Goal: Transaction & Acquisition: Purchase product/service

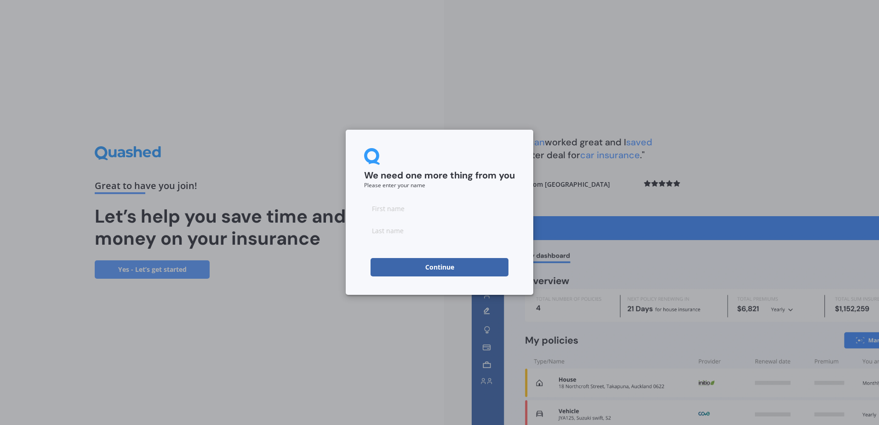
click at [378, 207] on input at bounding box center [439, 208] width 151 height 18
type input "[PERSON_NAME]"
click at [414, 209] on input "[PERSON_NAME]" at bounding box center [439, 208] width 151 height 18
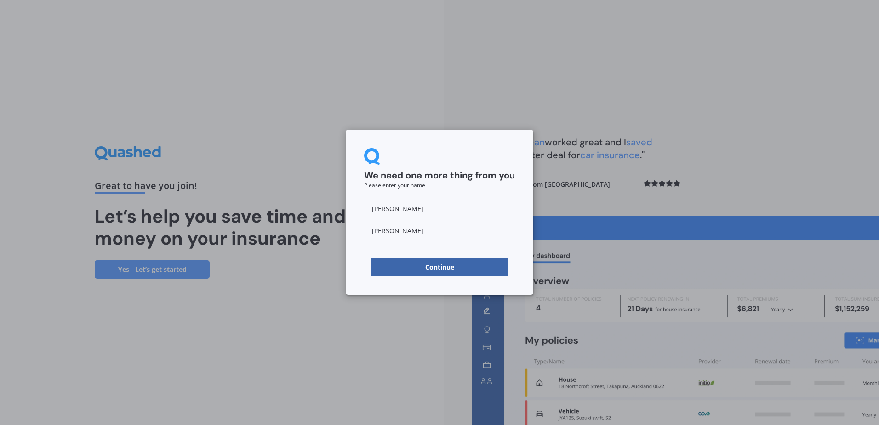
type input "[PERSON_NAME]"
click at [366, 249] on form "We need one more thing from you Please enter your name [PERSON_NAME] Continue" at bounding box center [439, 212] width 151 height 128
click at [394, 261] on button "Continue" at bounding box center [440, 267] width 138 height 18
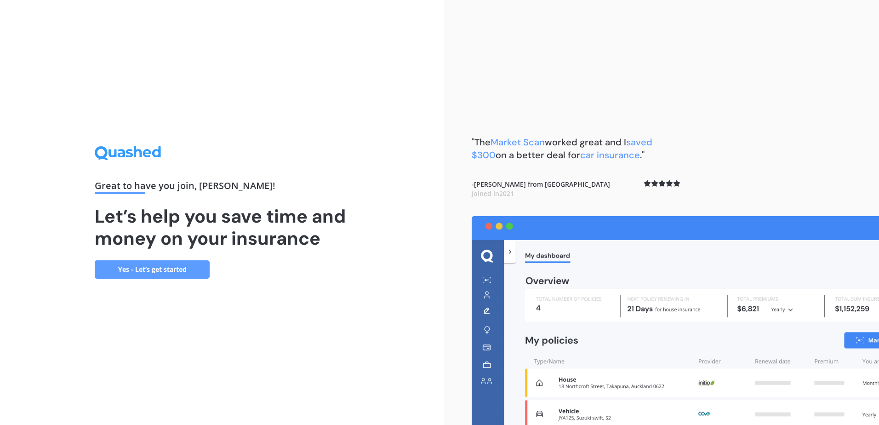
click at [154, 270] on link "Yes - Let’s get started" at bounding box center [152, 269] width 115 height 18
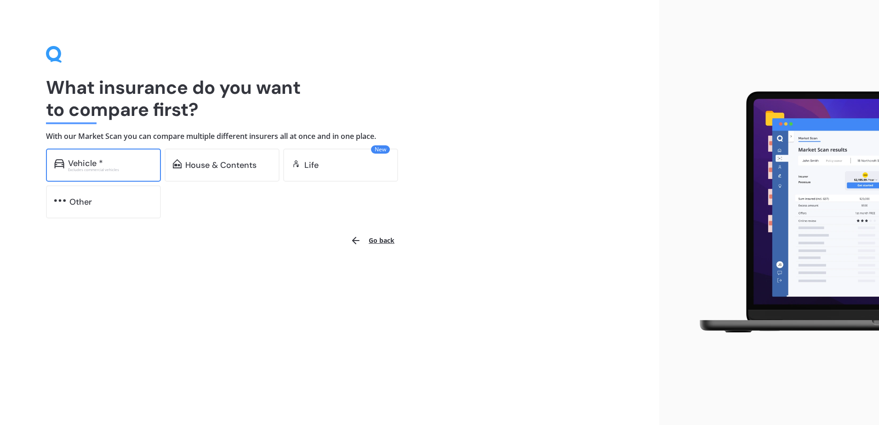
click at [110, 170] on div "Excludes commercial vehicles" at bounding box center [110, 170] width 85 height 4
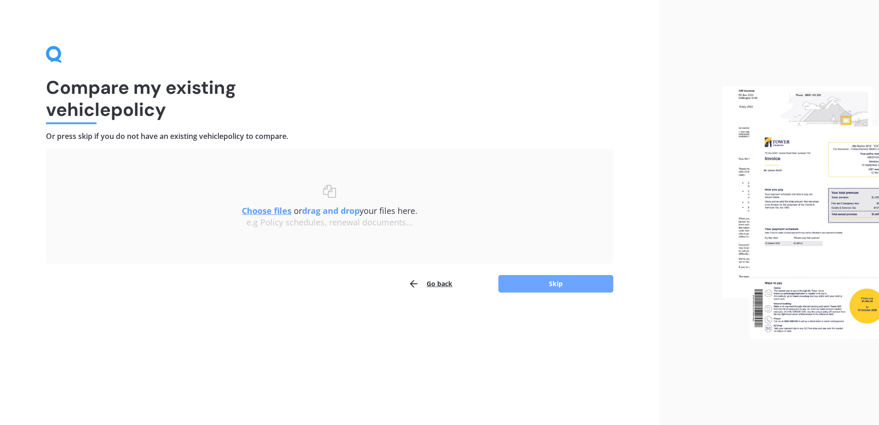
click at [535, 287] on button "Skip" at bounding box center [555, 283] width 115 height 17
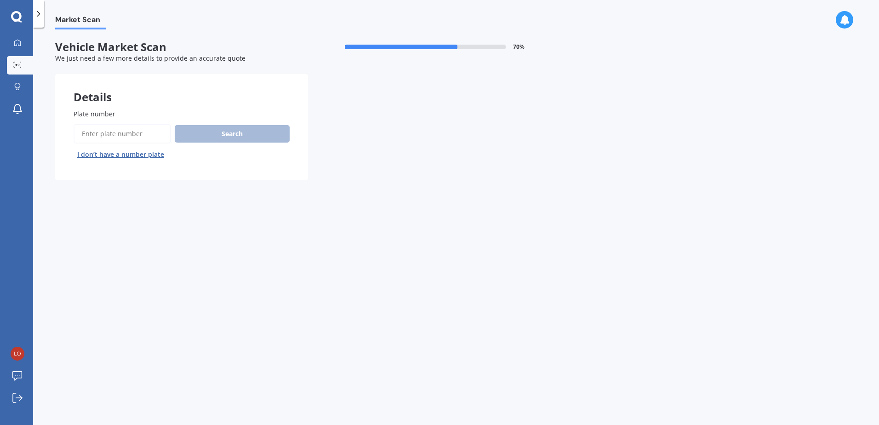
click at [117, 137] on input "Plate number" at bounding box center [122, 133] width 97 height 19
type input "bsl955"
click at [226, 131] on button "Search" at bounding box center [232, 133] width 115 height 17
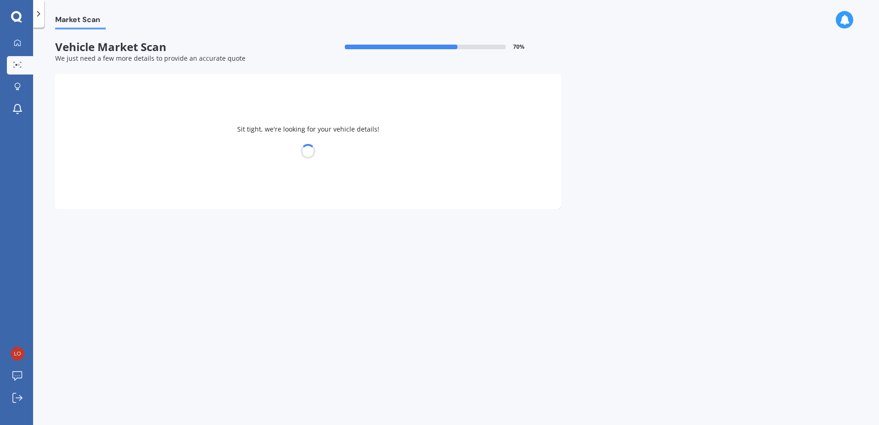
select select "MAZDA"
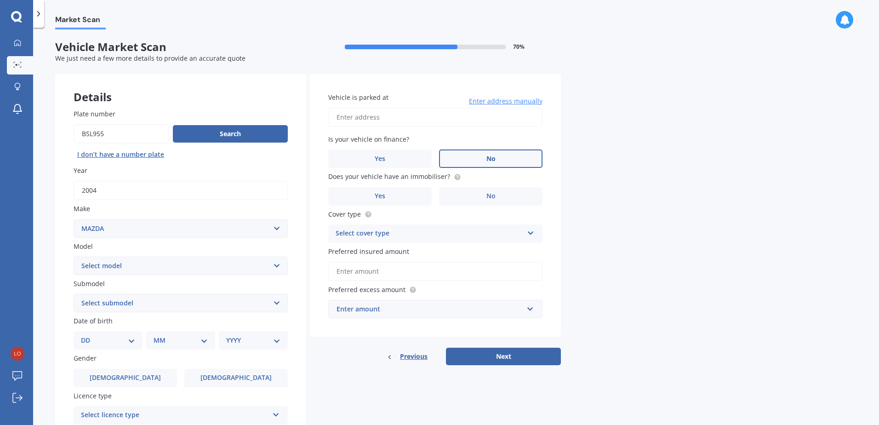
click at [491, 159] on span "No" at bounding box center [490, 159] width 9 height 8
click at [0, 0] on input "No" at bounding box center [0, 0] width 0 height 0
click at [485, 197] on label "No" at bounding box center [490, 196] width 103 height 18
click at [0, 0] on input "No" at bounding box center [0, 0] width 0 height 0
click at [451, 235] on div "Select cover type" at bounding box center [430, 233] width 188 height 11
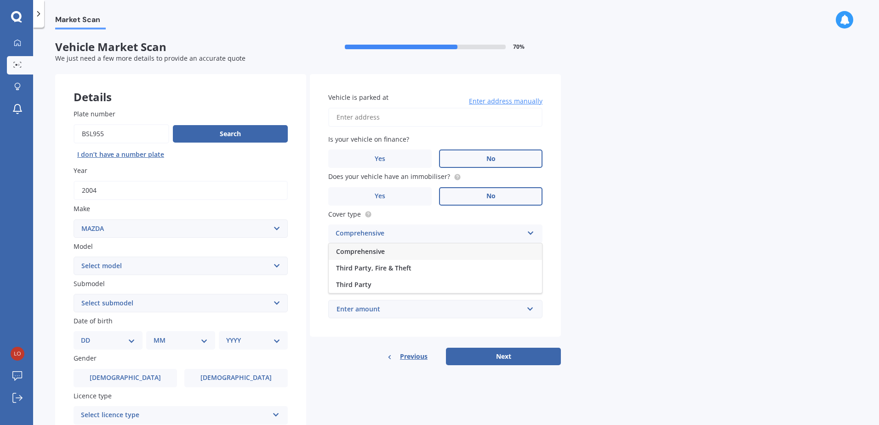
click at [419, 252] on div "Comprehensive" at bounding box center [435, 251] width 213 height 17
click at [395, 270] on input "Preferred insured amount" at bounding box center [435, 271] width 214 height 19
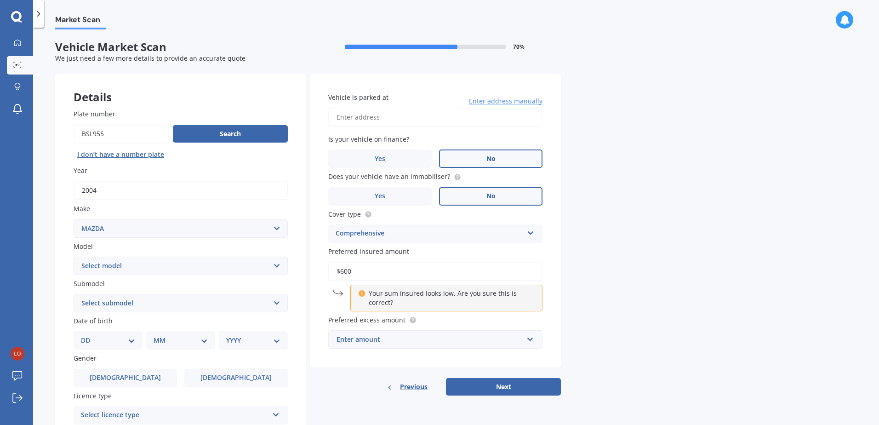
click at [566, 283] on div "Market Scan Vehicle Market Scan 70 % We just need a few more details to provide…" at bounding box center [456, 227] width 846 height 397
click at [402, 271] on input "$600" at bounding box center [435, 271] width 214 height 19
type input "$6"
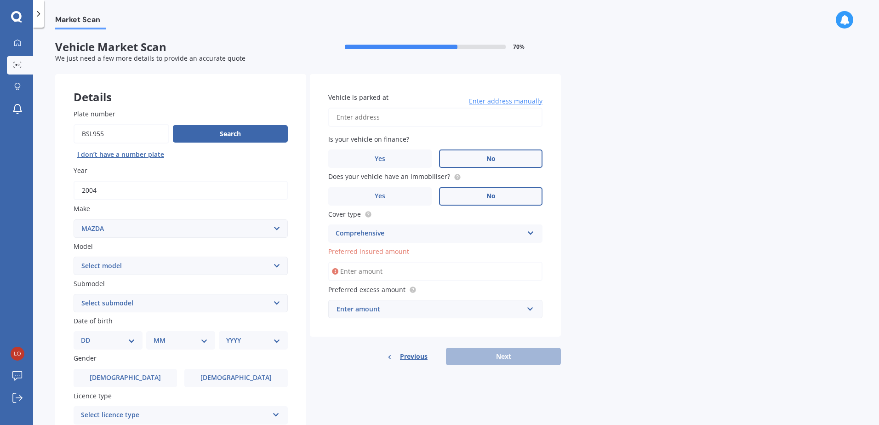
click at [371, 271] on input "Preferred insured amount" at bounding box center [435, 271] width 214 height 19
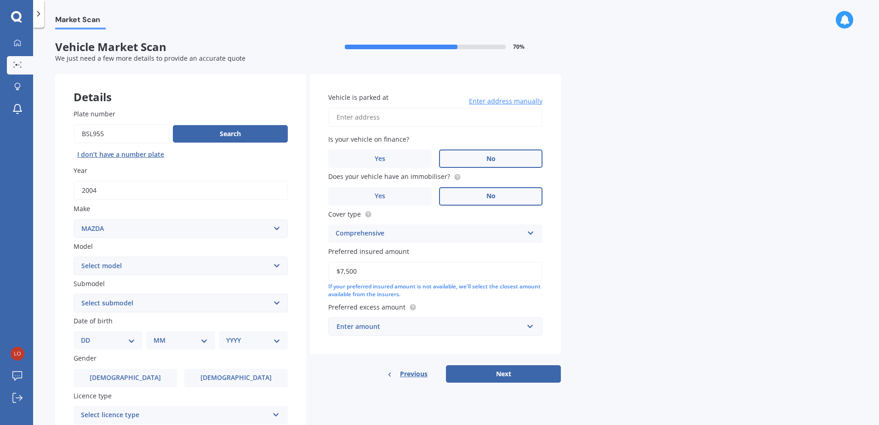
type input "$7,500"
click at [595, 264] on div "Market Scan Vehicle Market Scan 70 % We just need a few more details to provide…" at bounding box center [456, 227] width 846 height 397
click at [491, 330] on div "Enter amount" at bounding box center [430, 326] width 187 height 10
click at [617, 234] on div "Market Scan Vehicle Market Scan 70 % We just need a few more details to provide…" at bounding box center [456, 227] width 846 height 397
click at [451, 334] on input "text" at bounding box center [432, 326] width 206 height 17
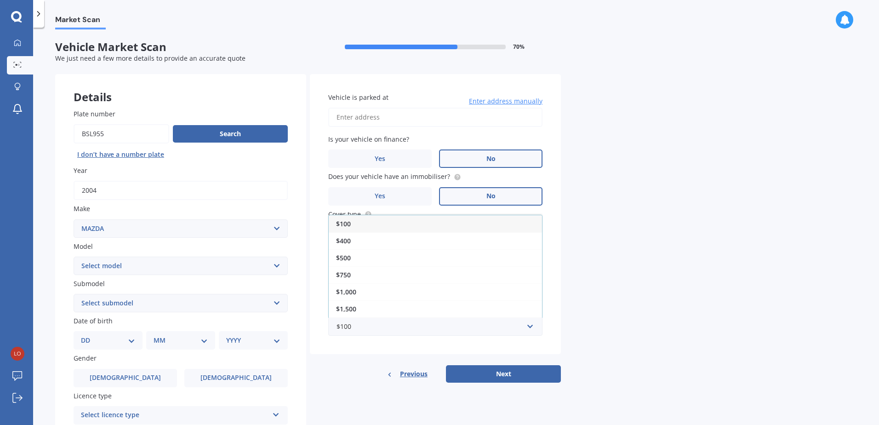
click at [623, 300] on div "Market Scan Vehicle Market Scan 70 % We just need a few more details to provide…" at bounding box center [456, 227] width 846 height 397
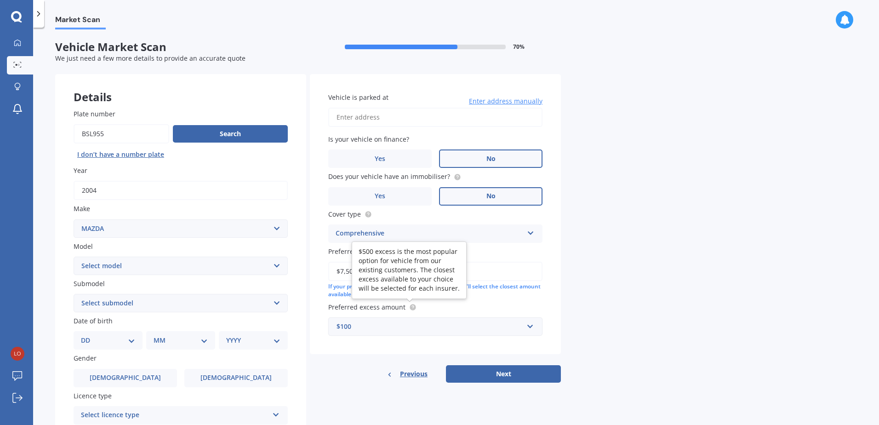
click at [438, 330] on div "$100" at bounding box center [430, 326] width 187 height 10
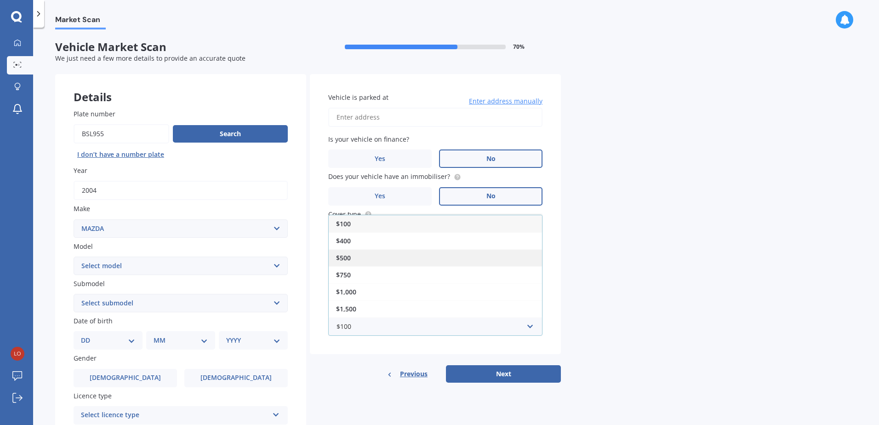
click at [371, 259] on div "$500" at bounding box center [435, 257] width 213 height 17
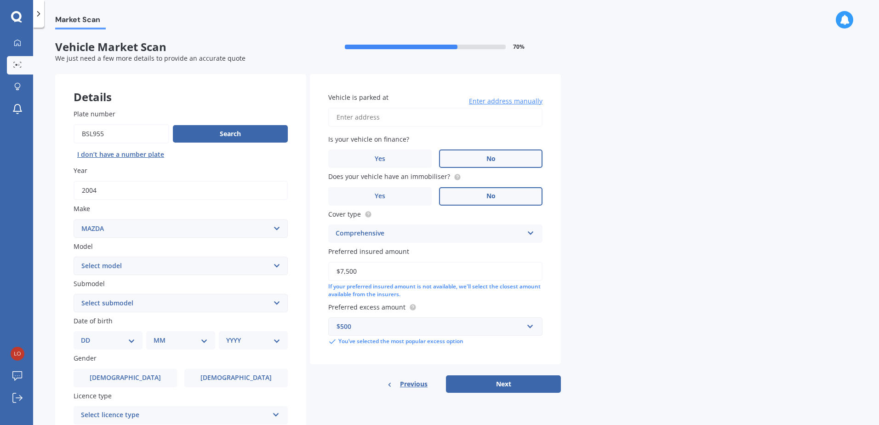
click at [375, 118] on input "Vehicle is parked at" at bounding box center [435, 117] width 214 height 19
type input "[STREET_ADDRESS]"
select select "31"
select select "08"
select select "2022"
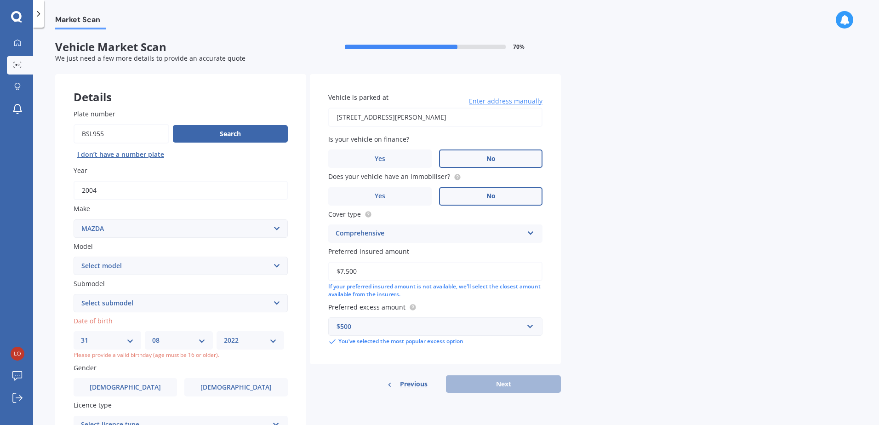
drag, startPoint x: 491, startPoint y: 122, endPoint x: 297, endPoint y: 126, distance: 193.1
click at [297, 126] on div "Details Plate number Search I don’t have a number plate Year [DATE] Make Select…" at bounding box center [308, 300] width 506 height 453
type input "[STREET_ADDRESS]"
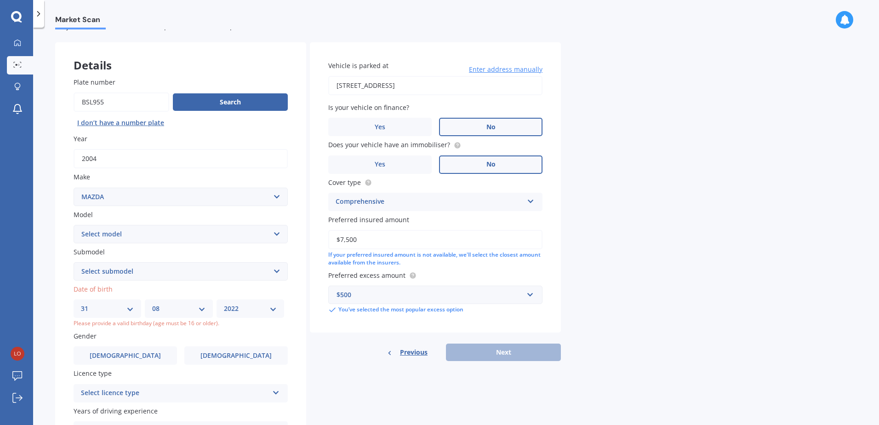
scroll to position [92, 0]
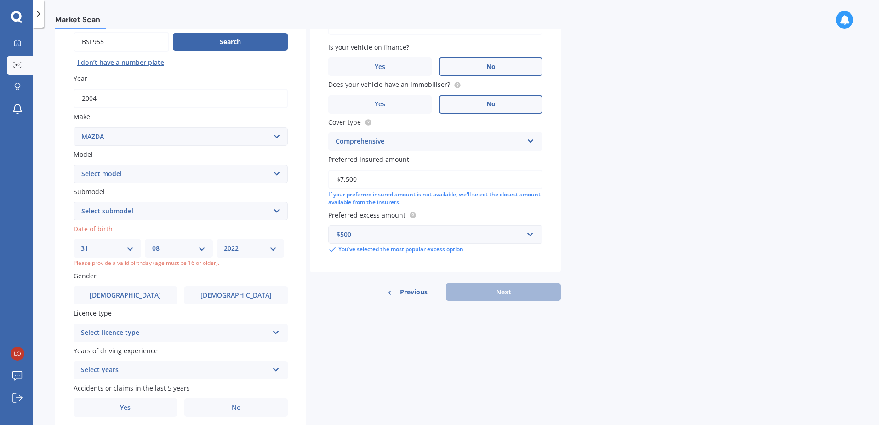
click at [128, 247] on select "DD 01 02 03 04 05 06 07 08 09 10 11 12 13 14 15 16 17 18 19 20 21 22 23 24 25 2…" at bounding box center [107, 248] width 53 height 10
select select "09"
click at [81, 243] on select "DD 01 02 03 04 05 06 07 08 09 10 11 12 13 14 15 16 17 18 19 20 21 22 23 24 25 2…" at bounding box center [107, 248] width 53 height 10
click at [187, 246] on select "MM 01 02 03 04 05 06 07 08 09 10 11 12" at bounding box center [178, 248] width 53 height 10
select select "01"
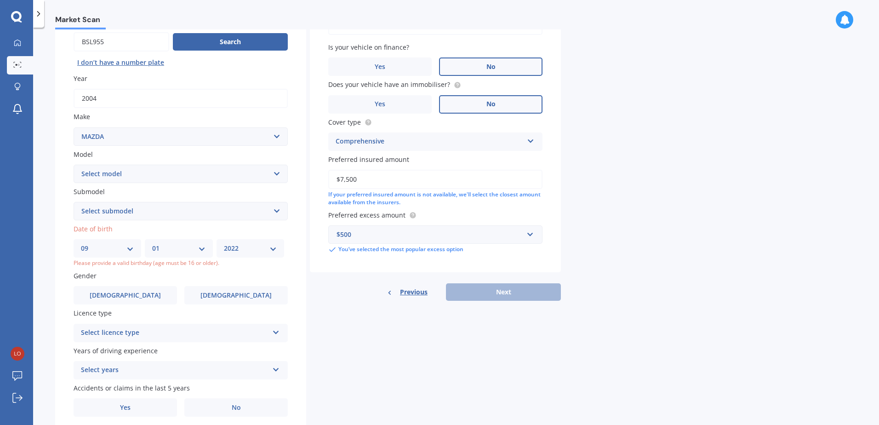
click at [152, 243] on select "MM 01 02 03 04 05 06 07 08 09 10 11 12" at bounding box center [178, 248] width 53 height 10
click at [263, 248] on select "YYYY 2025 2024 2023 2022 2021 2020 2019 2018 2017 2016 2015 2014 2013 2012 2011…" at bounding box center [250, 248] width 53 height 10
select select "1995"
click at [226, 243] on select "YYYY 2025 2024 2023 2022 2021 2020 2019 2018 2017 2016 2015 2014 2013 2012 2011…" at bounding box center [250, 248] width 53 height 10
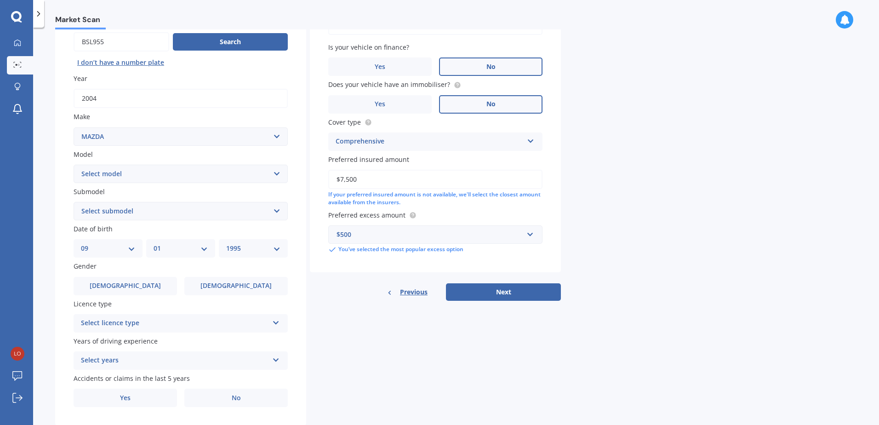
click at [158, 174] on select "Select model 121 2 3 323 323 / Familia 6 626 929 Atenza Autozam Axela AZ3 B2000…" at bounding box center [181, 174] width 214 height 18
click at [157, 174] on select "Select model 121 2 3 323 323 / Familia 6 626 929 Atenza Autozam Axela AZ3 B2000…" at bounding box center [181, 174] width 214 height 18
click at [117, 177] on select "Select model 121 2 3 323 323 / Familia 6 626 929 Atenza Autozam Axela AZ3 B2000…" at bounding box center [181, 174] width 214 height 18
select select "E1800 VAN"
click at [74, 165] on select "Select model 121 2 3 323 323 / Familia 6 626 929 Atenza Autozam Axela AZ3 B2000…" at bounding box center [181, 174] width 214 height 18
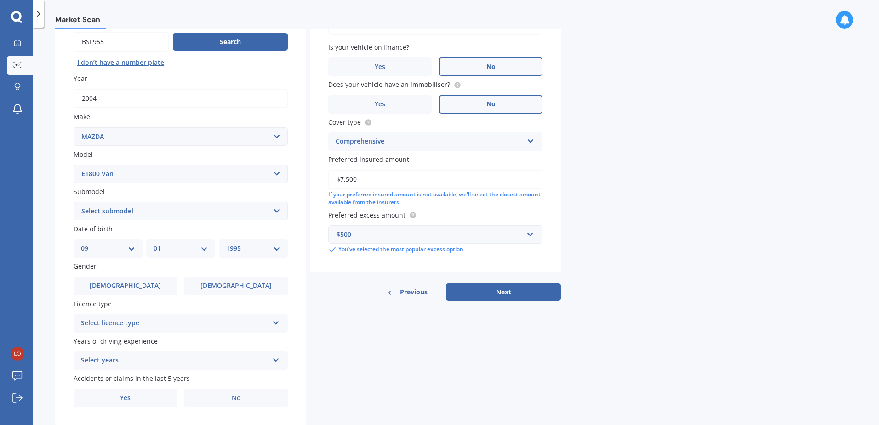
click at [137, 210] on select "Select submodel" at bounding box center [181, 211] width 214 height 18
click at [140, 210] on select "Select submodel" at bounding box center [181, 211] width 214 height 18
click at [132, 208] on select "Select submodel" at bounding box center [181, 211] width 214 height 18
click at [136, 212] on select "Select submodel (All)" at bounding box center [181, 211] width 214 height 18
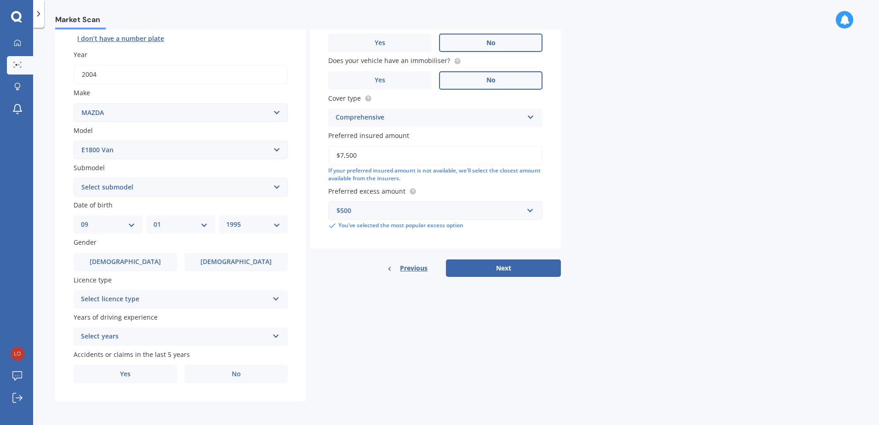
scroll to position [116, 0]
click at [142, 299] on div "Select licence type" at bounding box center [175, 298] width 188 height 11
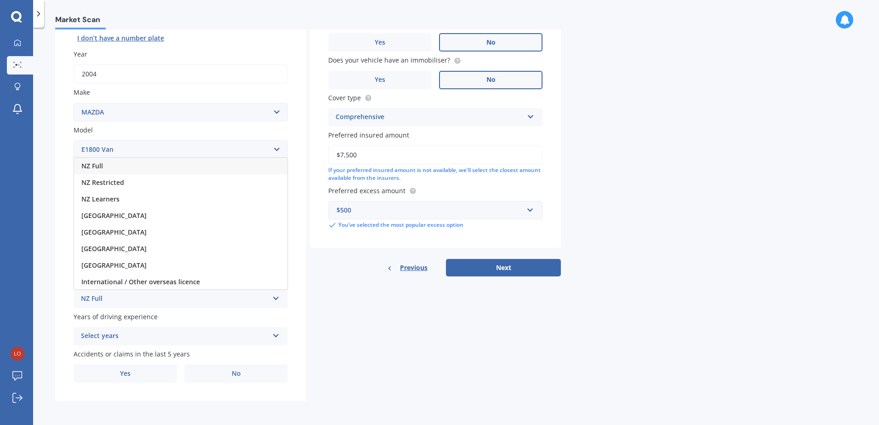
click at [149, 164] on div "NZ Full" at bounding box center [180, 166] width 213 height 17
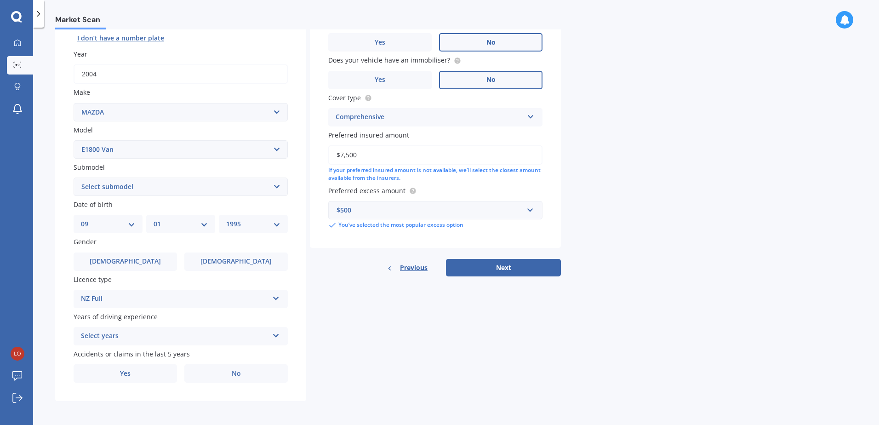
click at [132, 332] on div "Select years" at bounding box center [175, 336] width 188 height 11
click at [144, 247] on div "5 or more years" at bounding box center [180, 252] width 213 height 17
click at [235, 377] on span "No" at bounding box center [236, 374] width 9 height 8
click at [0, 0] on input "No" at bounding box center [0, 0] width 0 height 0
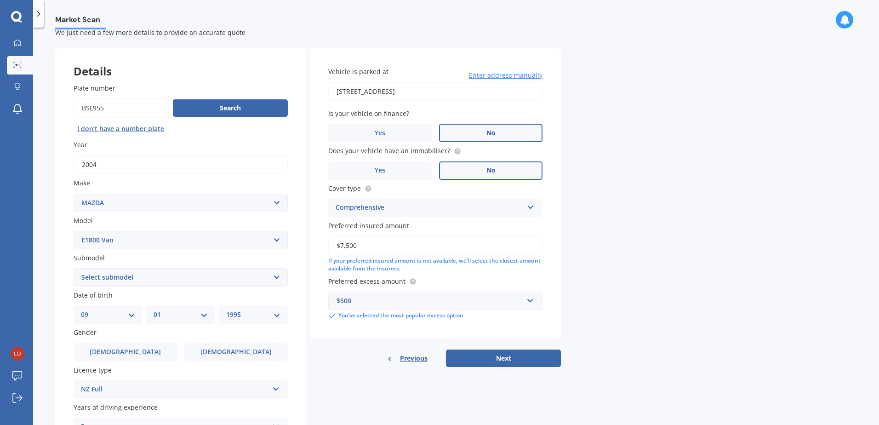
scroll to position [24, 0]
drag, startPoint x: 381, startPoint y: 248, endPoint x: 275, endPoint y: 255, distance: 106.0
click at [275, 255] on div "Details Plate number Search I don’t have a number plate Year [DATE] Make Select…" at bounding box center [308, 272] width 506 height 444
click at [624, 222] on div "Market Scan Vehicle Market Scan 70 % We just need a few more details to provide…" at bounding box center [456, 227] width 846 height 397
click at [467, 307] on input "text" at bounding box center [432, 301] width 206 height 17
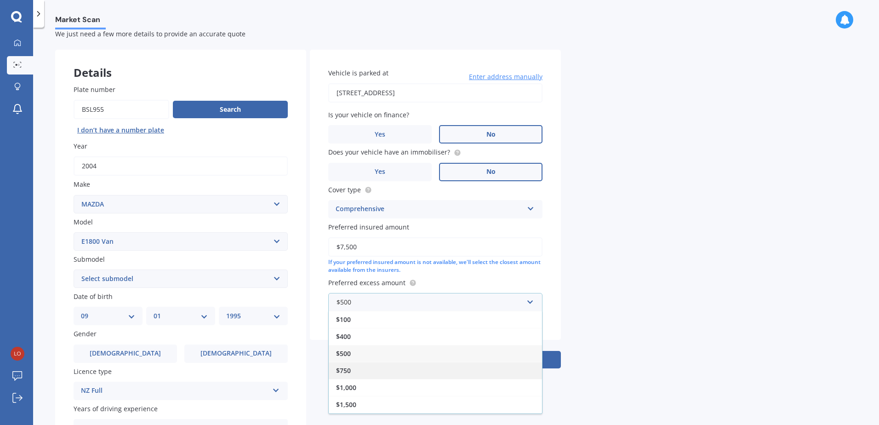
click at [367, 368] on div "$750" at bounding box center [435, 370] width 213 height 17
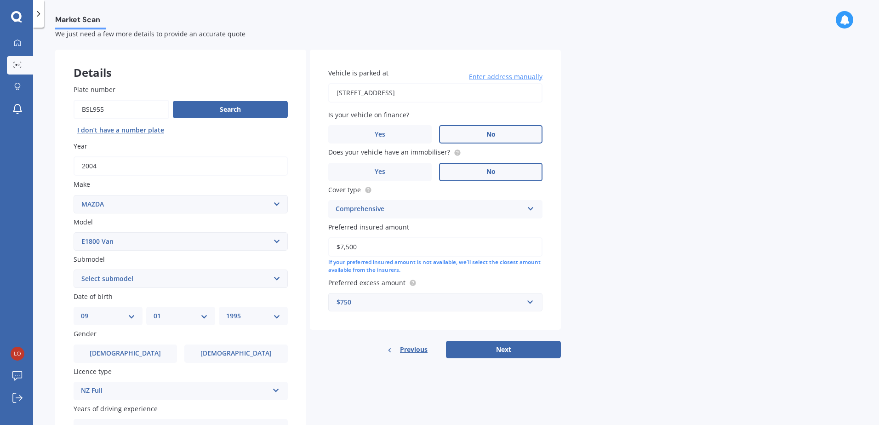
click at [603, 289] on div "Market Scan Vehicle Market Scan 70 % We just need a few more details to provide…" at bounding box center [456, 227] width 846 height 397
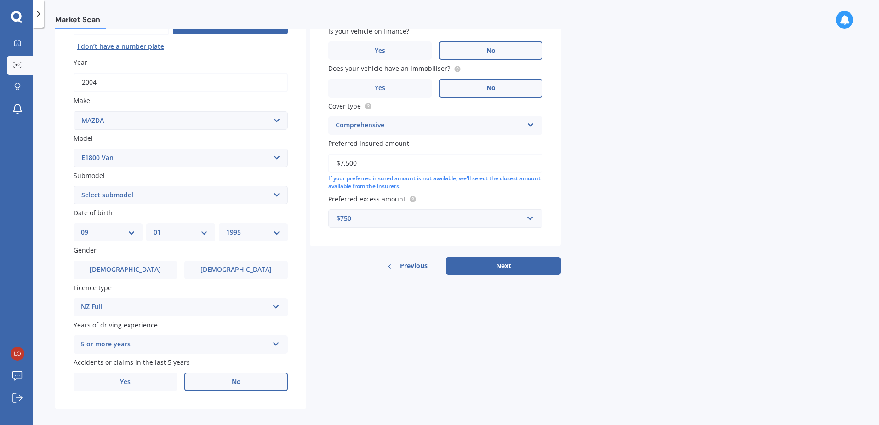
scroll to position [116, 0]
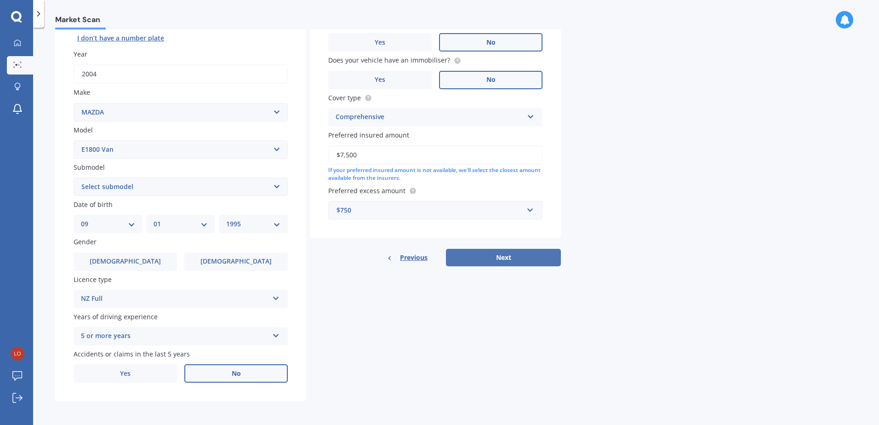
click at [501, 257] on button "Next" at bounding box center [503, 257] width 115 height 17
click at [147, 186] on select "Select submodel (All)" at bounding box center [181, 186] width 214 height 18
select select "(ALL)"
click at [74, 177] on select "Select submodel (All)" at bounding box center [181, 186] width 214 height 18
click at [522, 257] on div "Previous Next" at bounding box center [435, 257] width 251 height 17
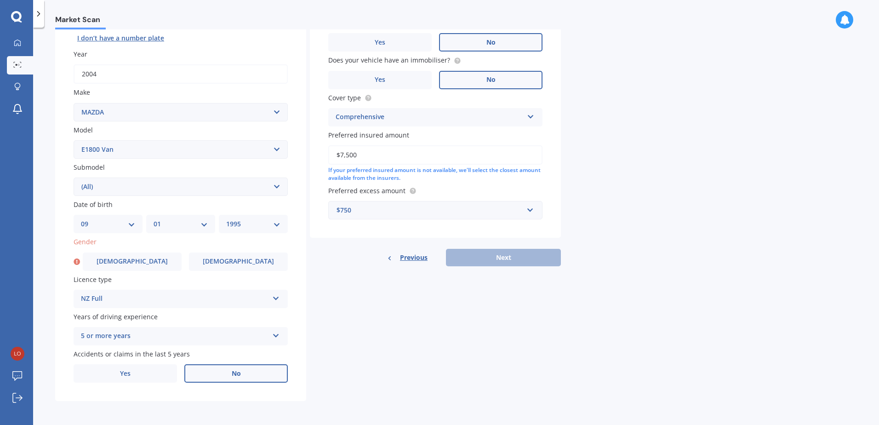
click at [498, 303] on div "Details Plate number Search I don’t have a number plate Year [DATE] Make Select…" at bounding box center [308, 180] width 506 height 444
click at [445, 313] on div "Details Plate number Search I don’t have a number plate Year [DATE] Make Select…" at bounding box center [308, 180] width 506 height 444
click at [122, 265] on label "[DEMOGRAPHIC_DATA]" at bounding box center [132, 261] width 99 height 18
click at [0, 0] on input "[DEMOGRAPHIC_DATA]" at bounding box center [0, 0] width 0 height 0
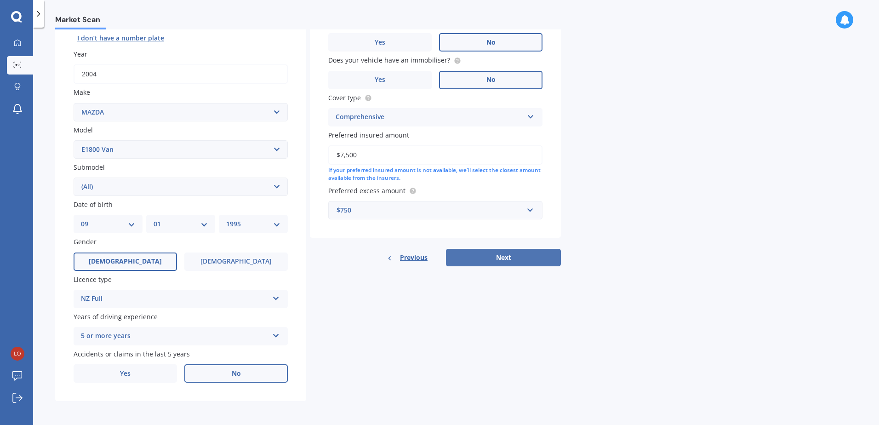
click at [497, 255] on button "Next" at bounding box center [503, 257] width 115 height 17
select select "09"
select select "01"
select select "1995"
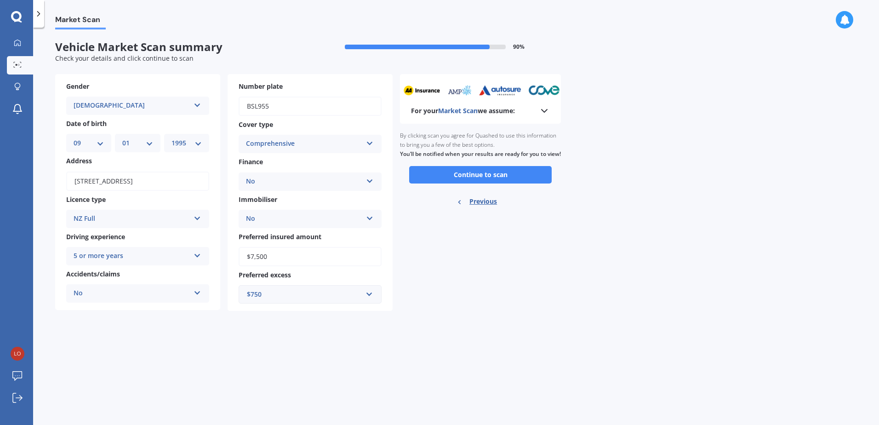
scroll to position [0, 0]
click at [467, 182] on button "Continue to scan" at bounding box center [480, 174] width 143 height 17
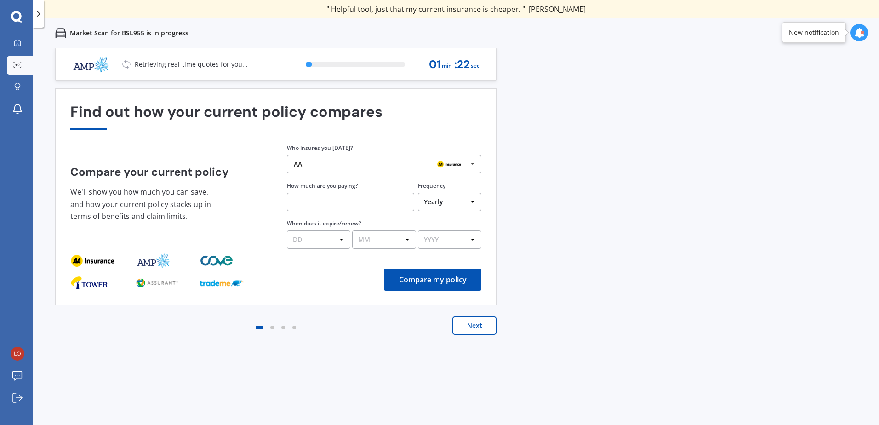
click at [352, 202] on input "text" at bounding box center [350, 202] width 127 height 18
type input "$700.00"
click at [340, 241] on select "DD 01 02 03 04 05 06 07 08 09 10 11 12 13 14 15 16 17 18 19 20 21 22 23 24 25 2…" at bounding box center [318, 239] width 63 height 18
select select "19"
click at [287, 230] on select "DD 01 02 03 04 05 06 07 08 09 10 11 12 13 14 15 16 17 18 19 20 21 22 23 24 25 2…" at bounding box center [318, 239] width 63 height 18
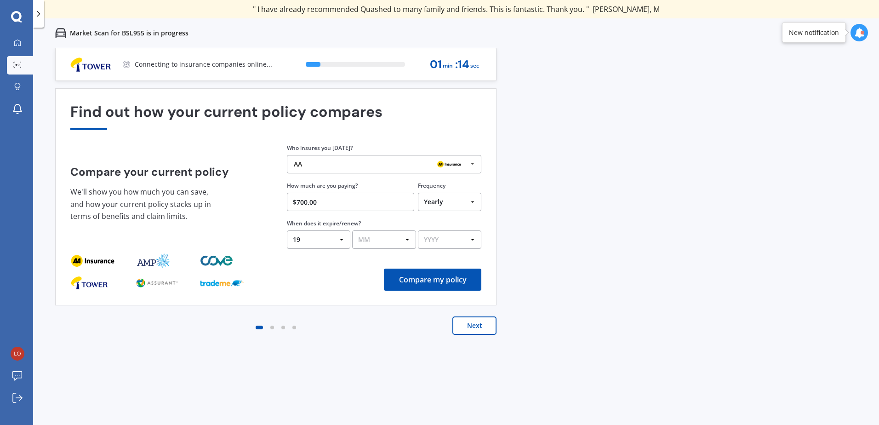
click at [389, 240] on select "MM 01 02 03 04 05 06 07 08 09 10 11 12" at bounding box center [383, 239] width 63 height 18
select select "08"
click at [352, 230] on select "MM 01 02 03 04 05 06 07 08 09 10 11 12" at bounding box center [383, 239] width 63 height 18
click at [457, 238] on select "YYYY 2026 2025 2024" at bounding box center [449, 239] width 63 height 18
select select "2025"
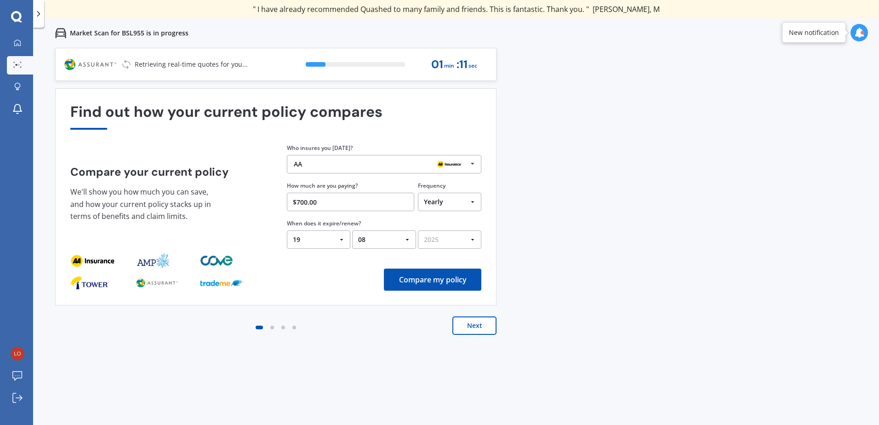
click at [418, 230] on select "YYYY 2026 2025 2024" at bounding box center [449, 239] width 63 height 18
click at [446, 283] on button "Compare my policy" at bounding box center [432, 280] width 97 height 22
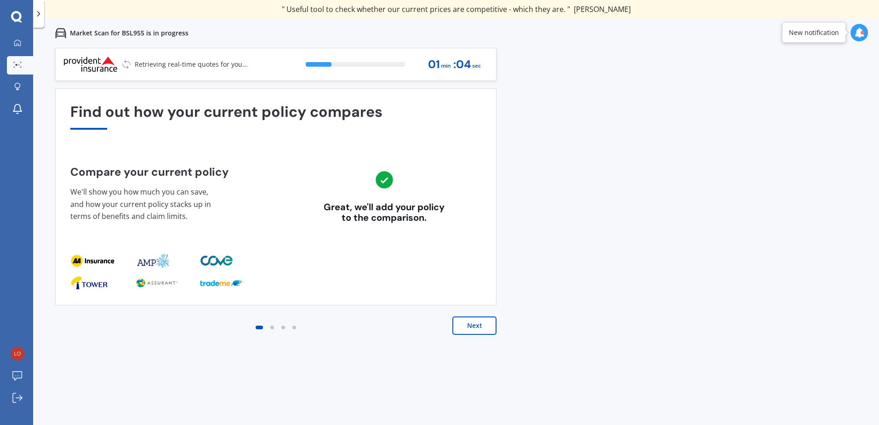
click at [476, 327] on button "Next" at bounding box center [474, 325] width 44 height 18
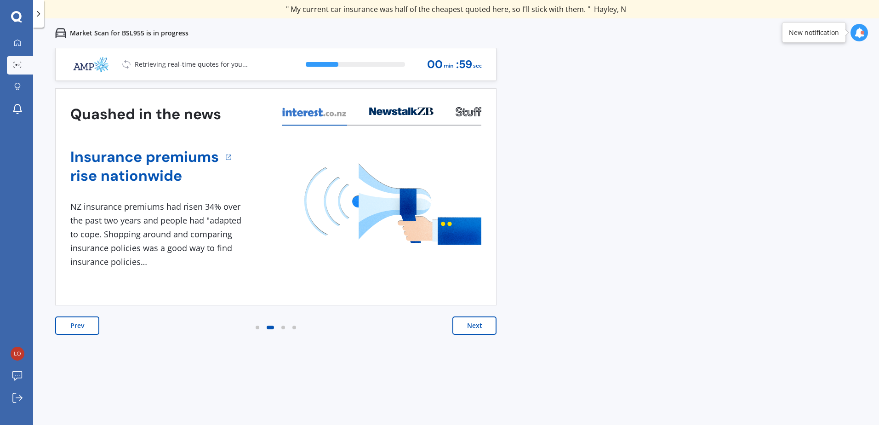
click at [476, 327] on button "Next" at bounding box center [474, 325] width 44 height 18
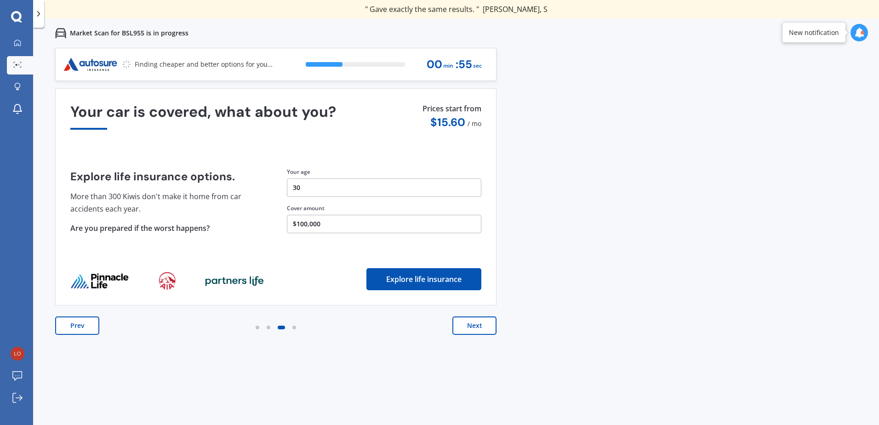
click at [471, 329] on button "Next" at bounding box center [474, 325] width 44 height 18
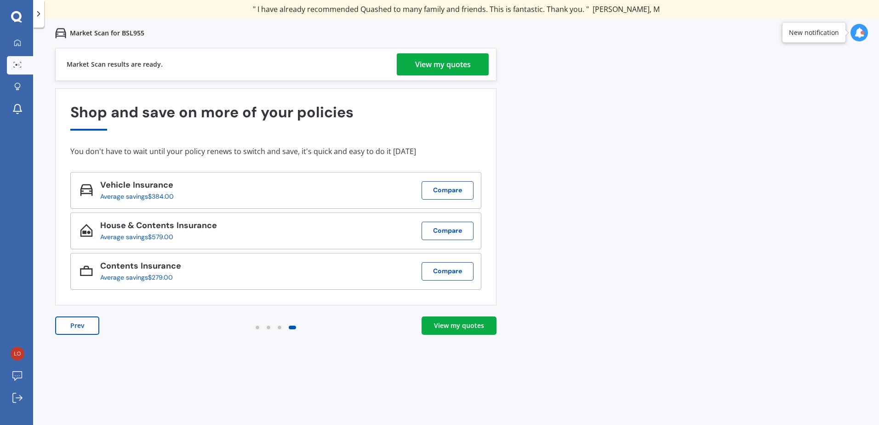
click at [453, 66] on div "View my quotes" at bounding box center [443, 64] width 56 height 22
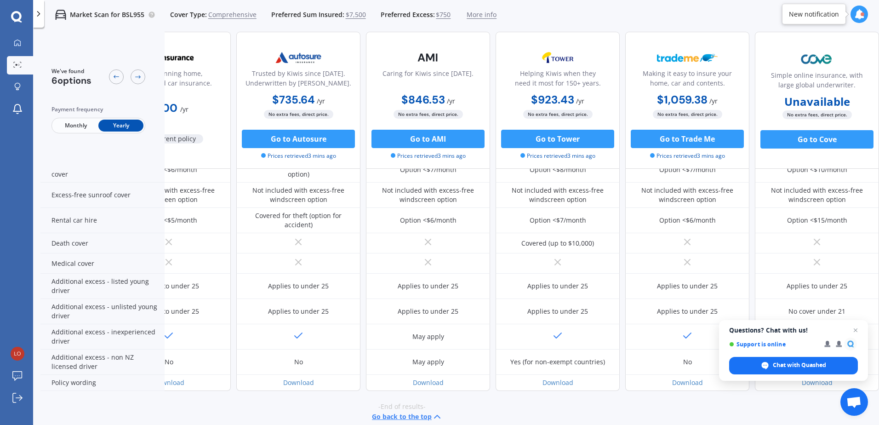
scroll to position [371, 63]
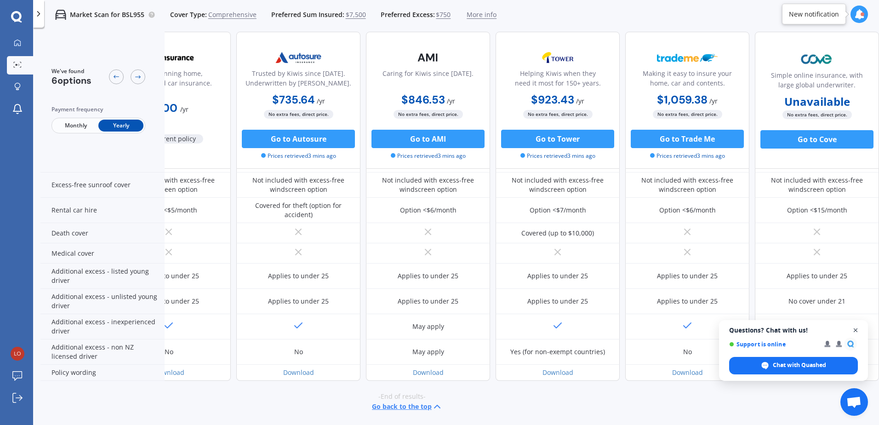
click at [856, 329] on span "Open chat" at bounding box center [855, 330] width 11 height 11
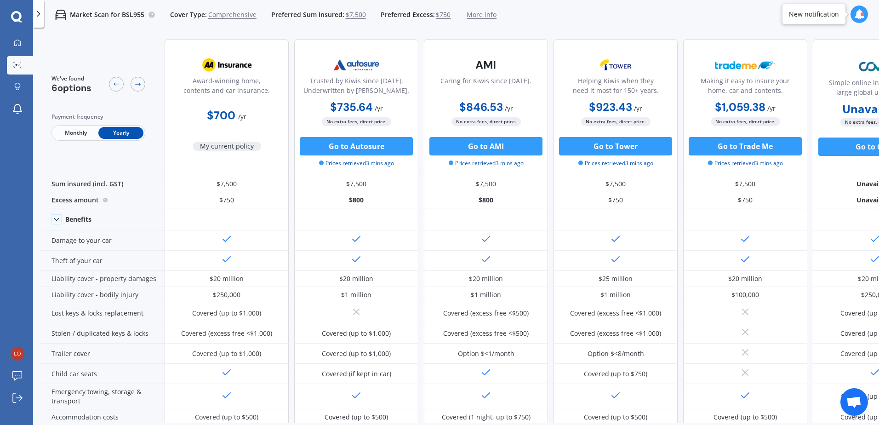
scroll to position [0, 0]
click at [366, 146] on button "Go to Autosure" at bounding box center [356, 146] width 113 height 18
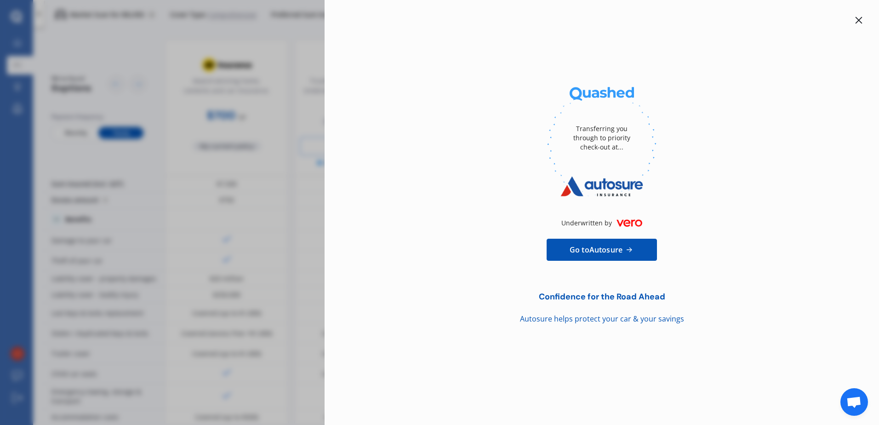
click at [857, 26] on div "Transferring you through to priority check-out at... Underwritten by Go to Auto…" at bounding box center [601, 170] width 525 height 310
click at [859, 19] on icon at bounding box center [858, 20] width 7 height 7
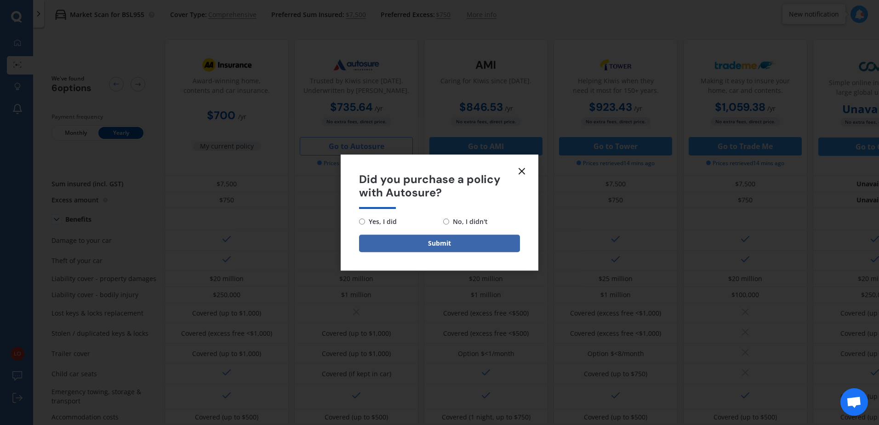
click at [523, 172] on line at bounding box center [522, 171] width 6 height 6
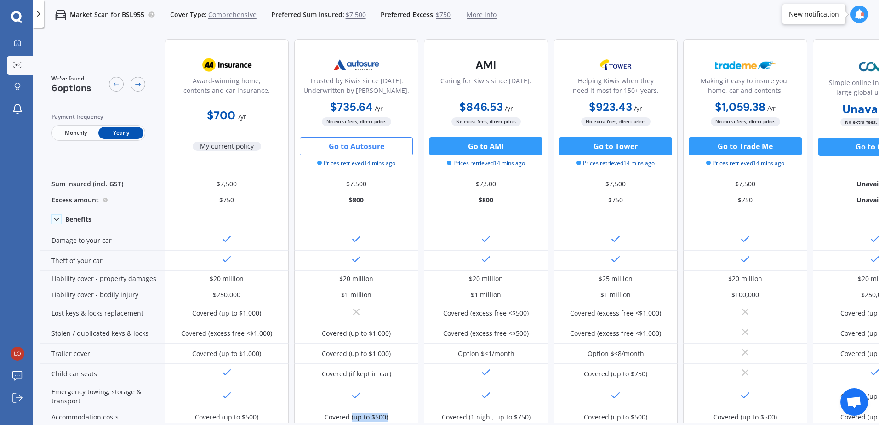
drag, startPoint x: 352, startPoint y: 423, endPoint x: 402, endPoint y: 423, distance: 50.6
click at [402, 423] on div "We've found 6 options Payment frequency Monthly Yearly Award-winning home, cont…" at bounding box center [459, 243] width 839 height 423
